Goal: Task Accomplishment & Management: Use online tool/utility

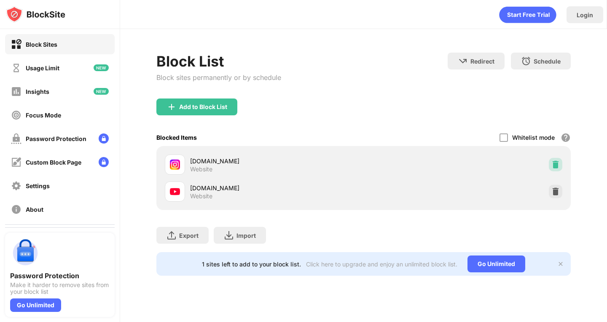
click at [554, 165] on img at bounding box center [555, 165] width 8 height 8
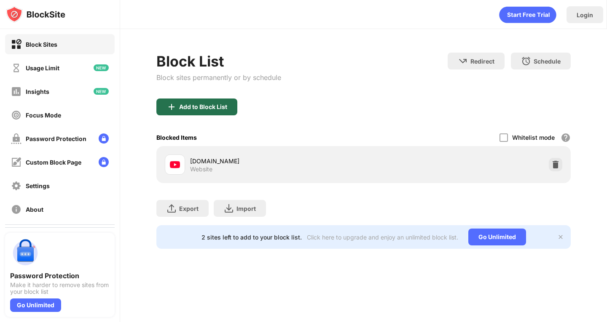
click at [194, 102] on div "Add to Block List" at bounding box center [196, 107] width 81 height 17
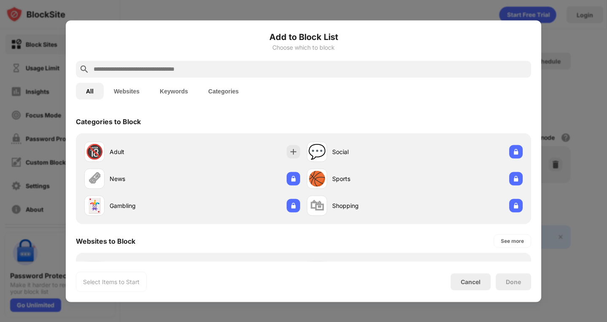
click at [198, 63] on div at bounding box center [303, 69] width 455 height 17
click at [199, 67] on input "text" at bounding box center [310, 69] width 435 height 10
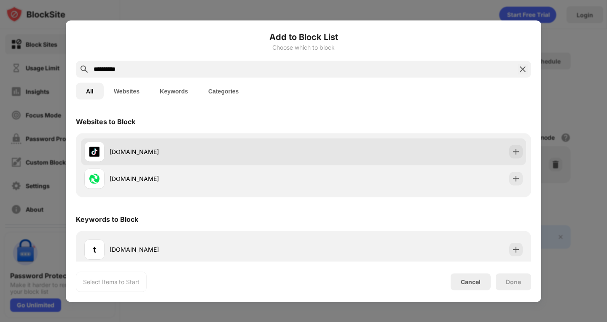
type input "**********"
click at [191, 146] on div "[DOMAIN_NAME]" at bounding box center [193, 152] width 219 height 20
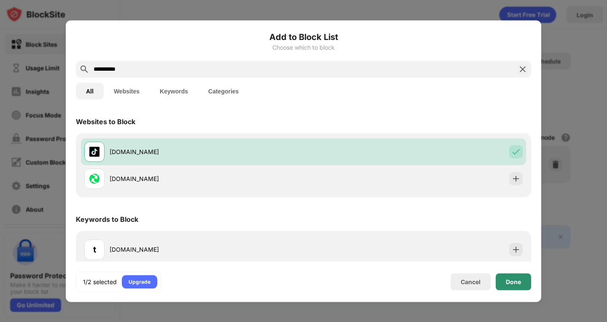
click at [518, 278] on div "Done" at bounding box center [513, 282] width 35 height 17
